Goal: Navigation & Orientation: Find specific page/section

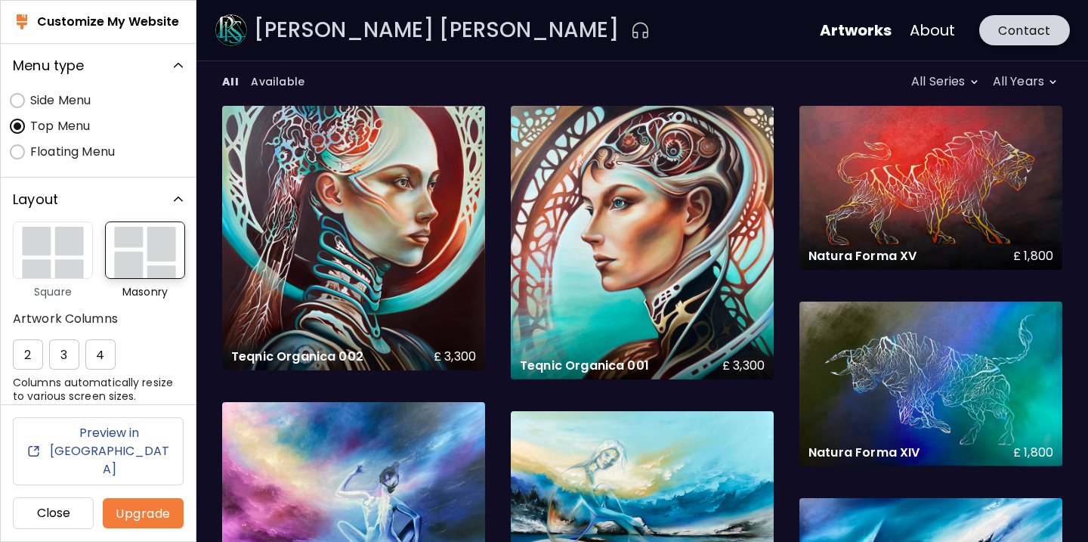
click at [51, 512] on h6 "Close" at bounding box center [53, 513] width 55 height 18
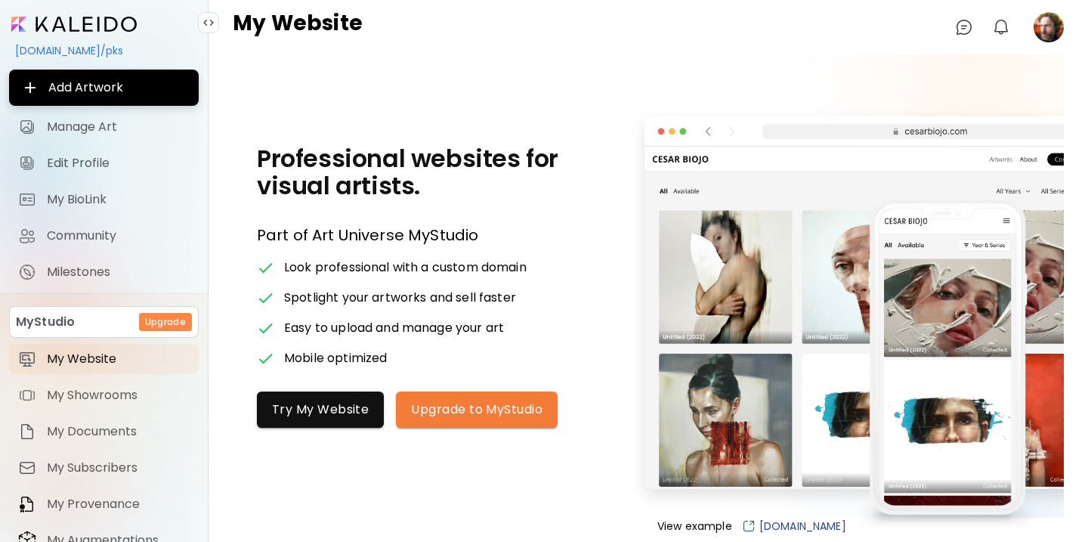
click at [1043, 29] on image at bounding box center [1049, 27] width 30 height 30
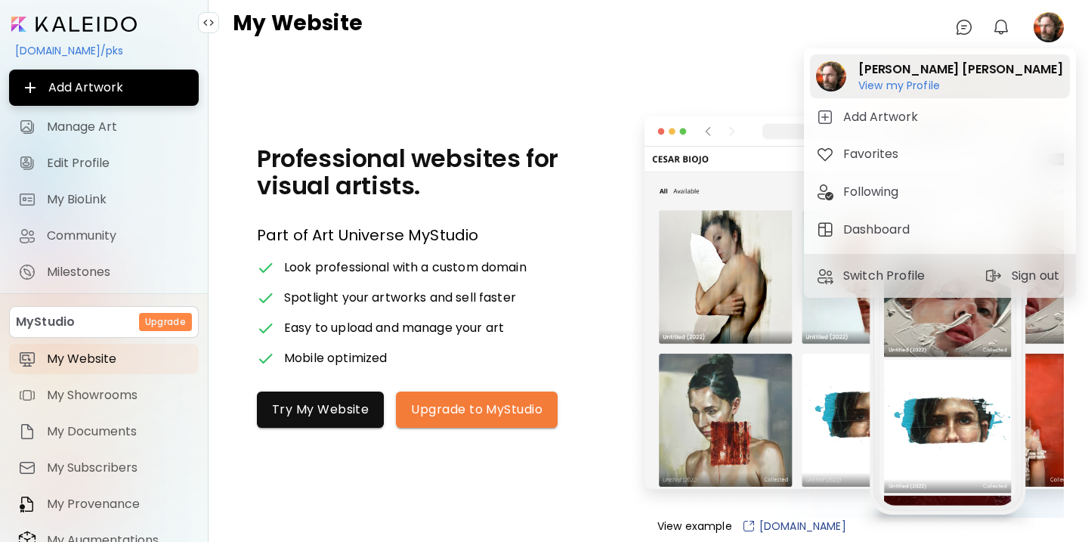
click at [921, 84] on h6 "View my Profile" at bounding box center [961, 86] width 204 height 14
